Goal: Find specific page/section: Find specific page/section

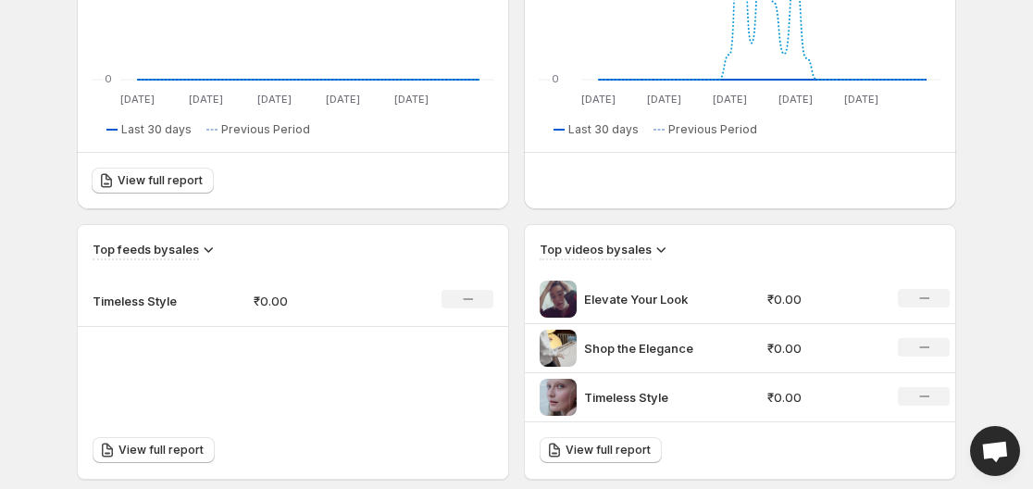
scroll to position [463, 0]
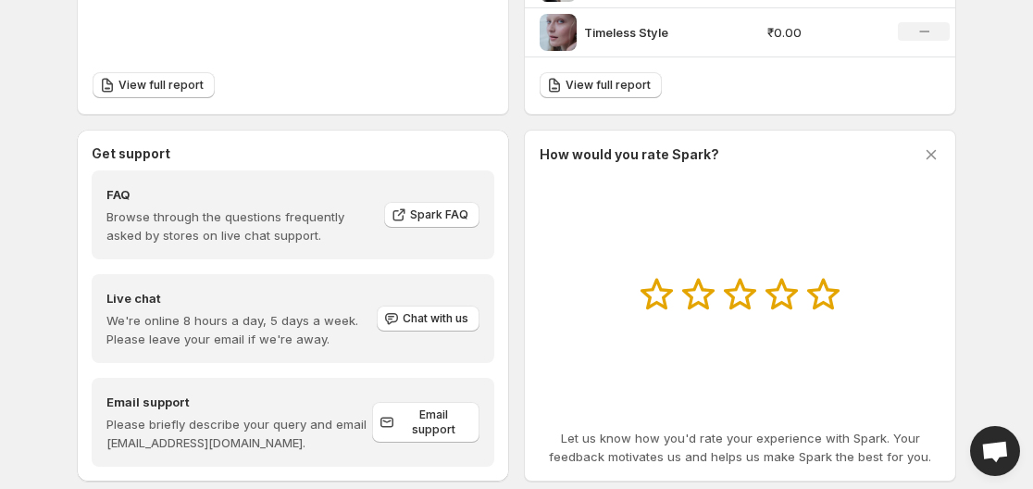
scroll to position [831, 0]
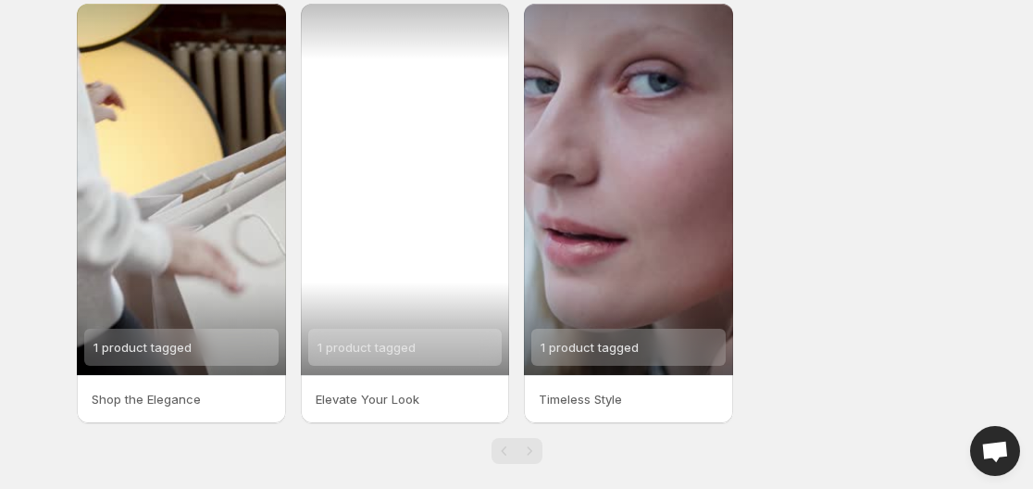
scroll to position [86, 0]
